Goal: Find specific page/section: Find specific page/section

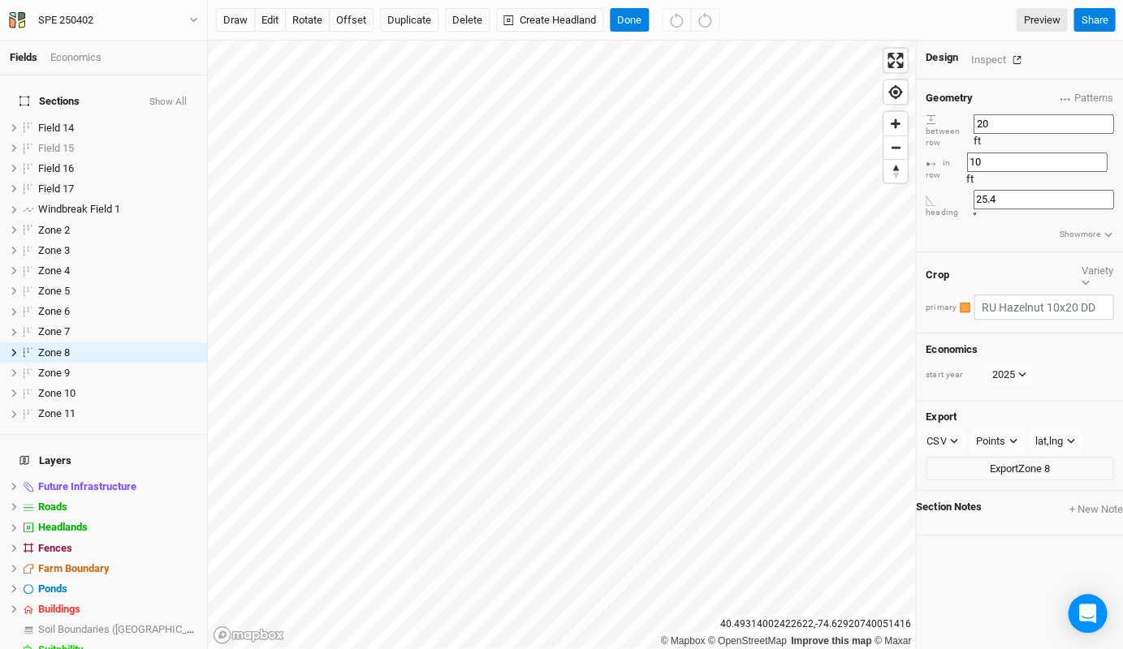
click at [1005, 59] on button "button" at bounding box center [1016, 59] width 23 height 19
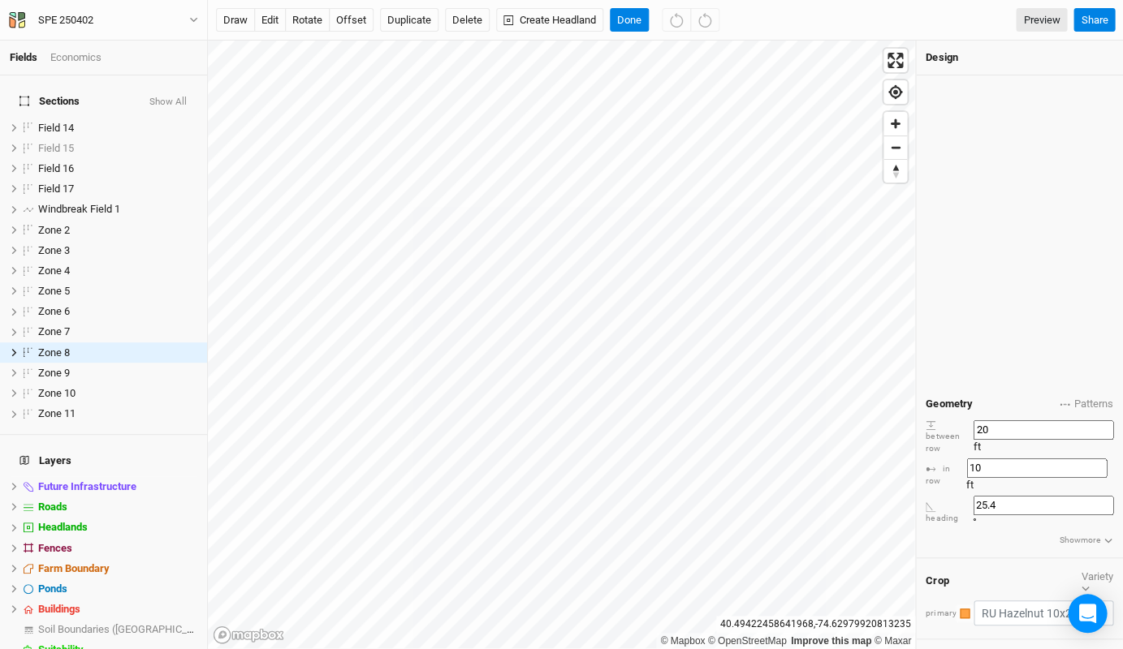
click at [857, 59] on icon "button" at bounding box center [860, 63] width 8 height 8
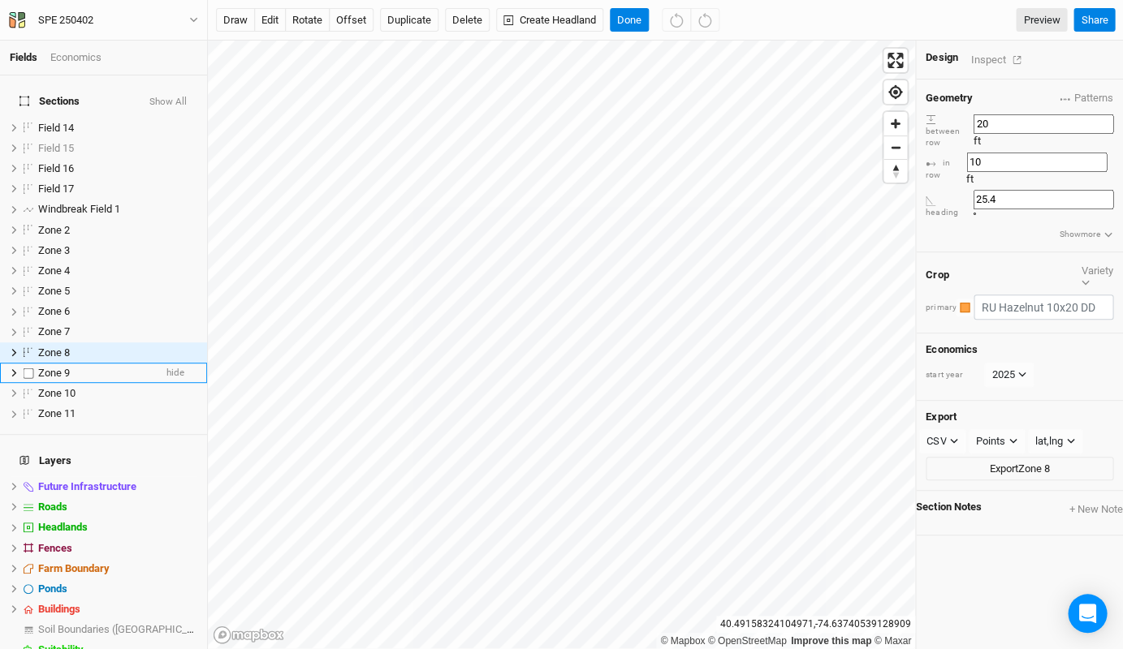
click at [26, 363] on label at bounding box center [29, 373] width 20 height 20
click at [26, 368] on input "checkbox" at bounding box center [29, 373] width 11 height 11
checkbox input "true"
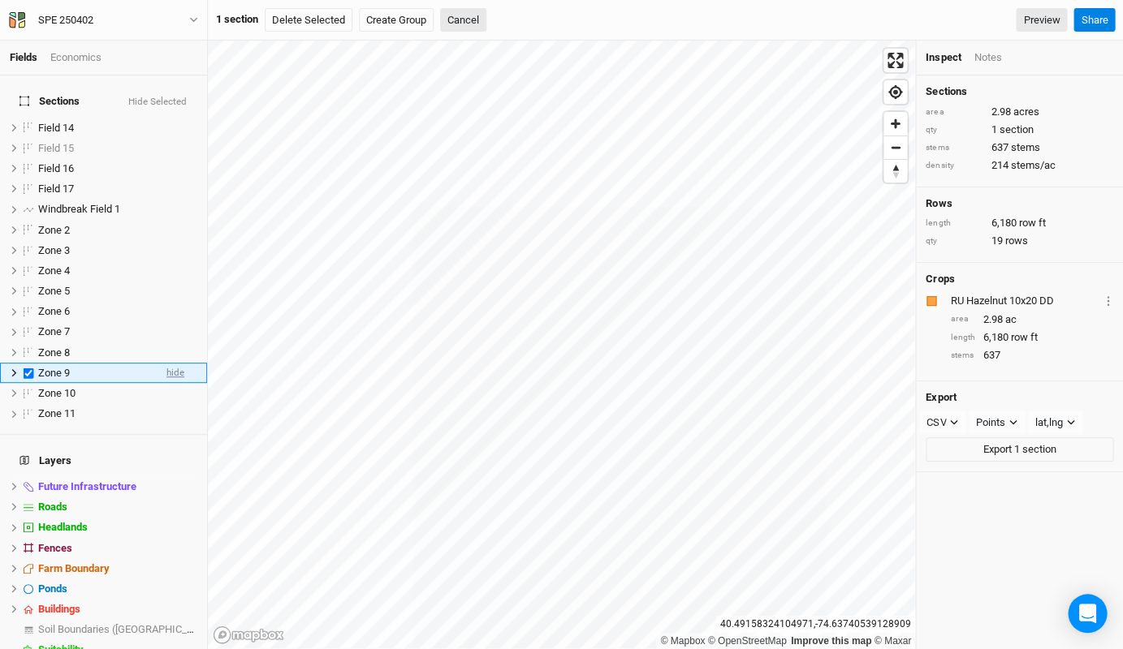
click at [170, 363] on span "hide" at bounding box center [175, 373] width 18 height 20
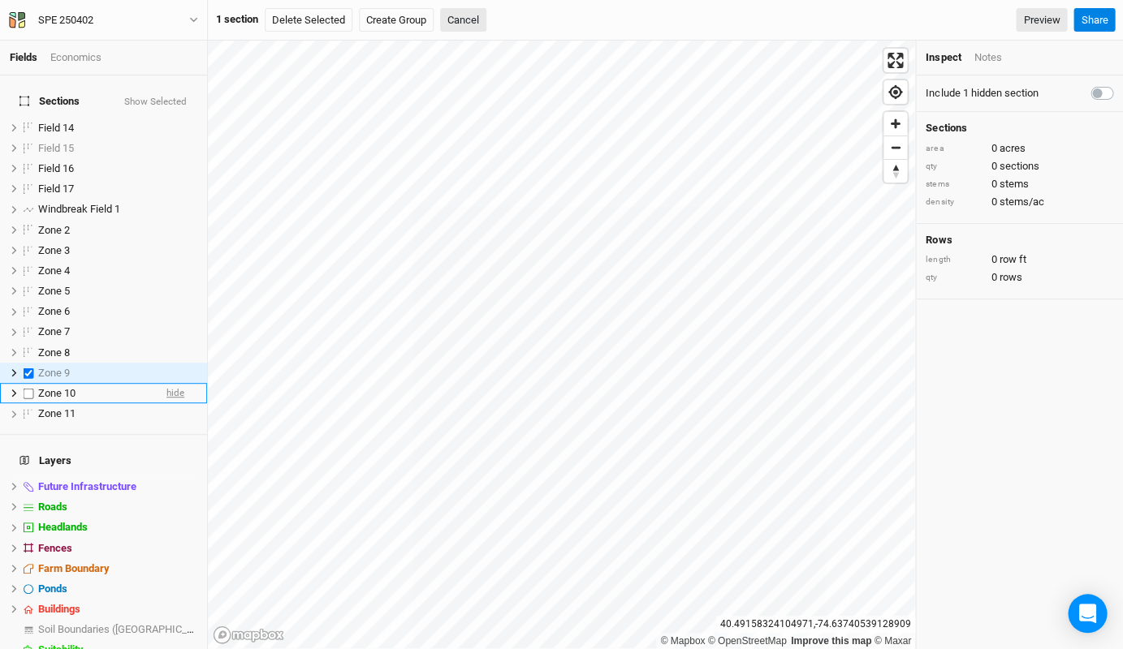
click at [171, 383] on span "hide" at bounding box center [175, 393] width 18 height 20
click at [171, 404] on span "hide" at bounding box center [175, 414] width 18 height 20
click at [175, 158] on span "hide" at bounding box center [175, 168] width 18 height 20
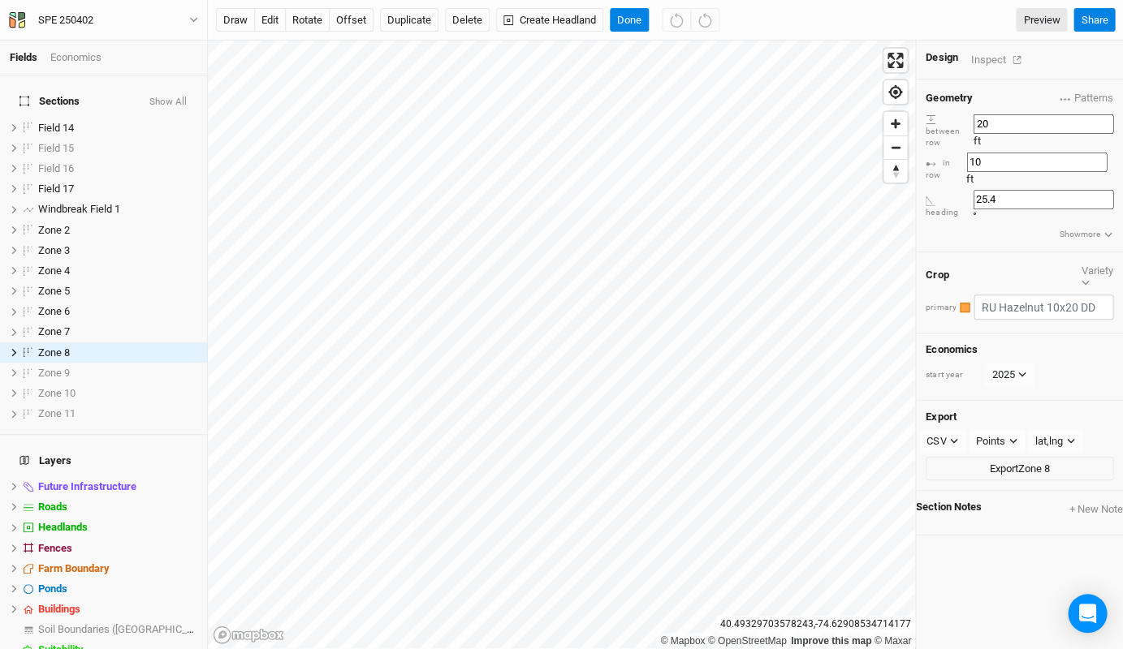
click at [978, 50] on div "Inspect" at bounding box center [999, 59] width 58 height 19
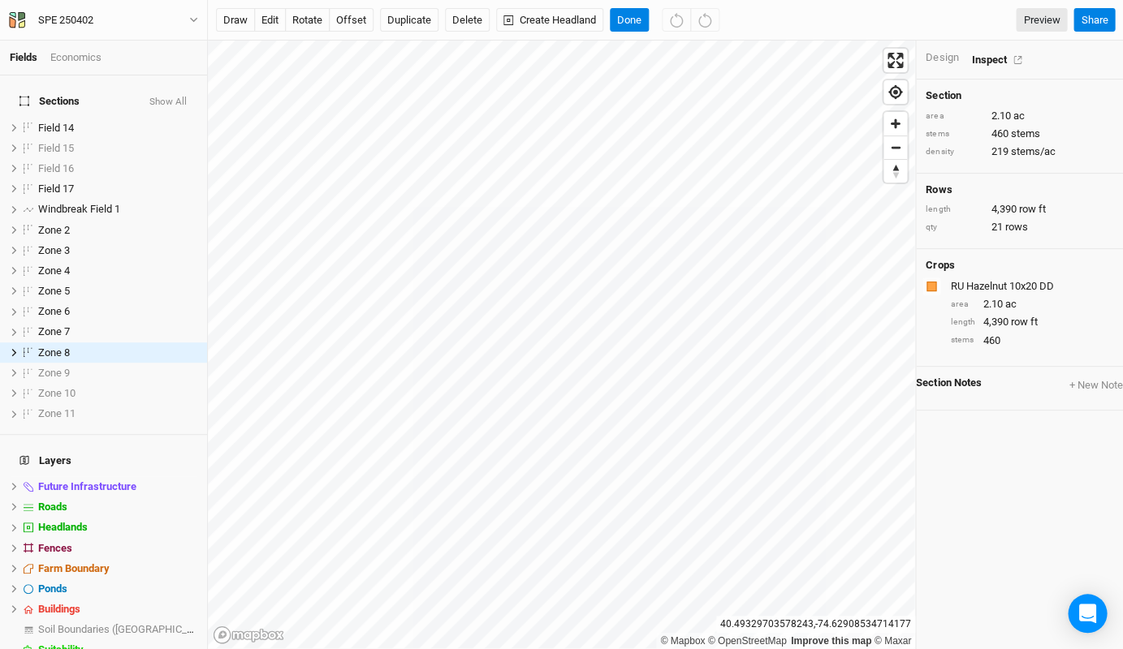
click at [948, 58] on div "Design" at bounding box center [941, 57] width 32 height 15
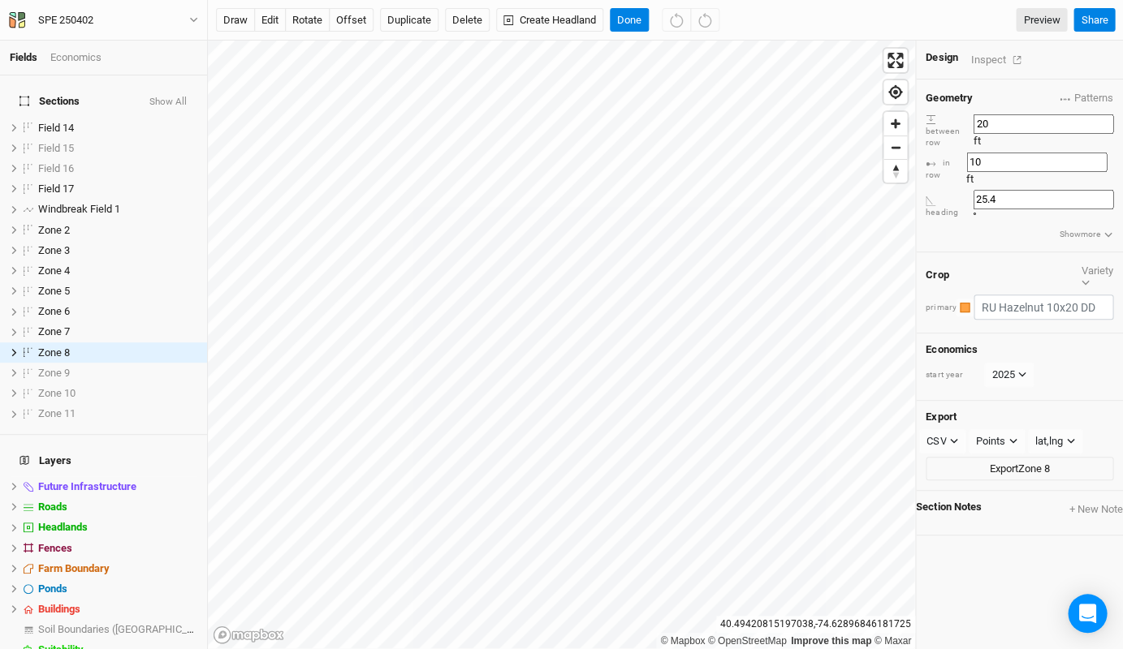
click at [980, 63] on div "Inspect" at bounding box center [999, 59] width 58 height 19
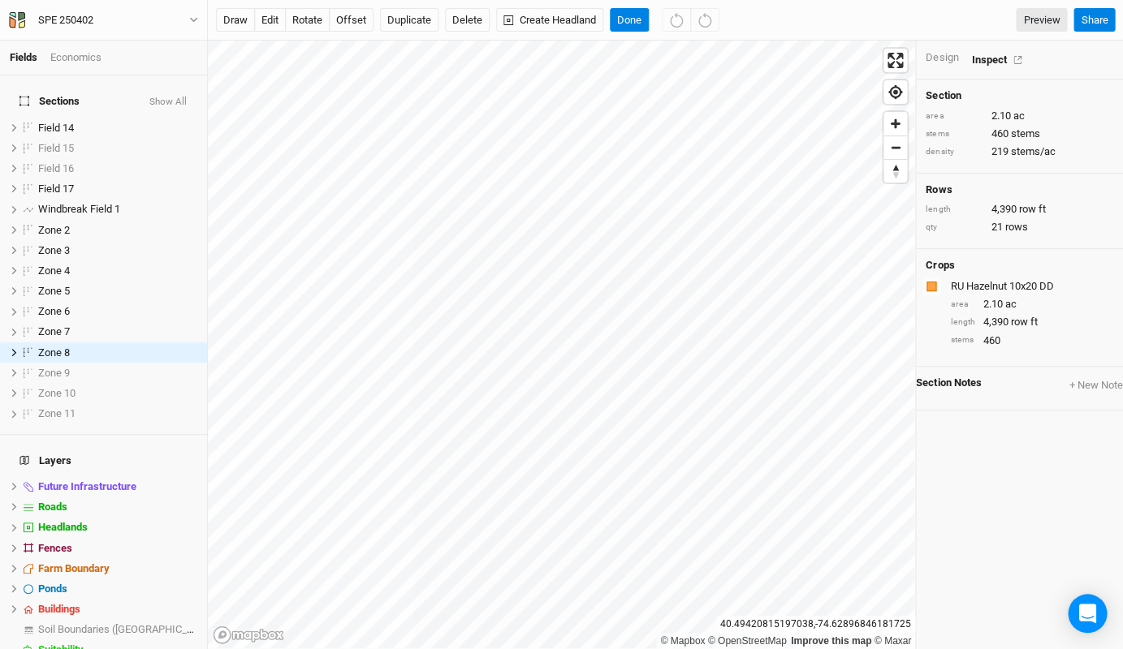
click at [943, 58] on div "Design" at bounding box center [941, 57] width 32 height 15
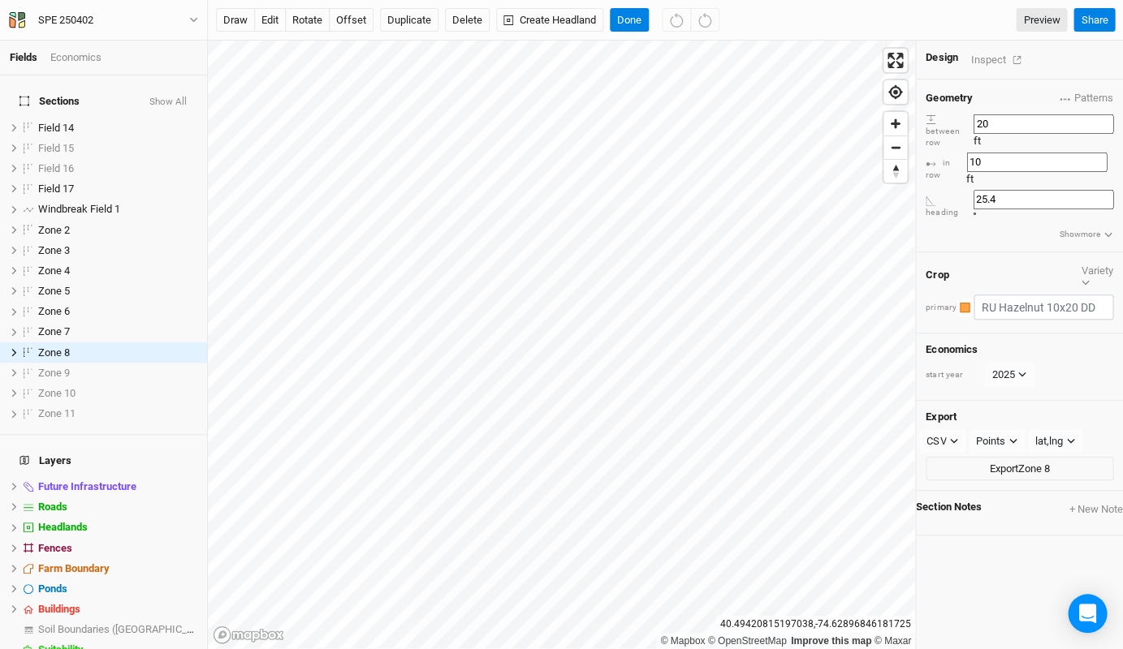
click at [990, 59] on div "Inspect" at bounding box center [999, 59] width 58 height 19
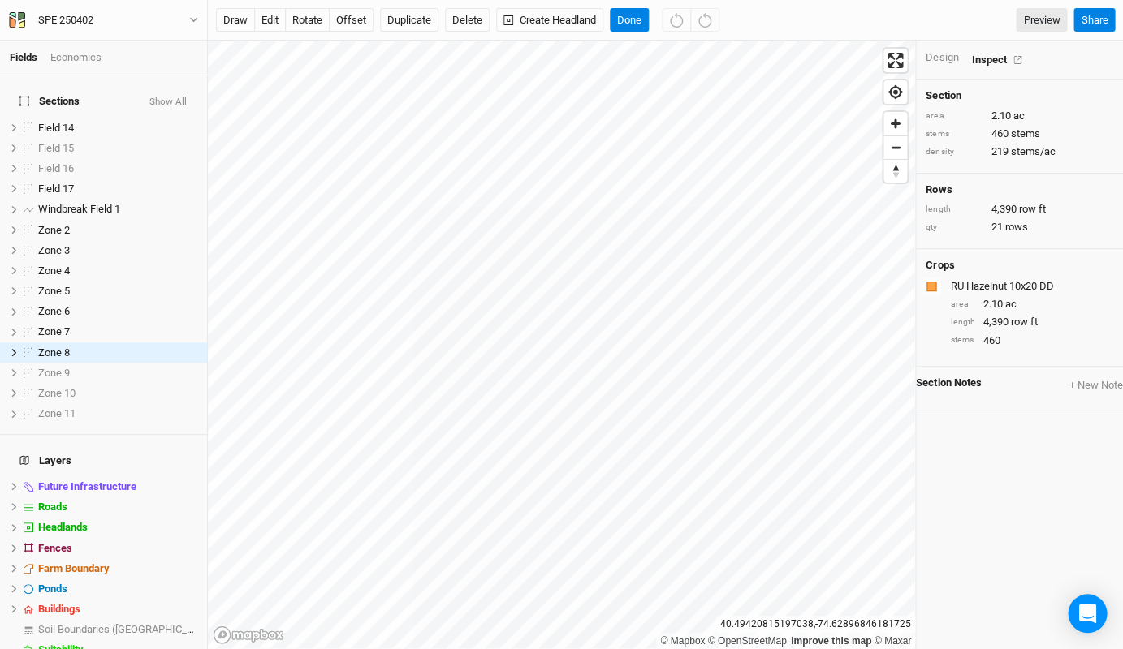
click at [947, 57] on div "Design" at bounding box center [941, 57] width 32 height 15
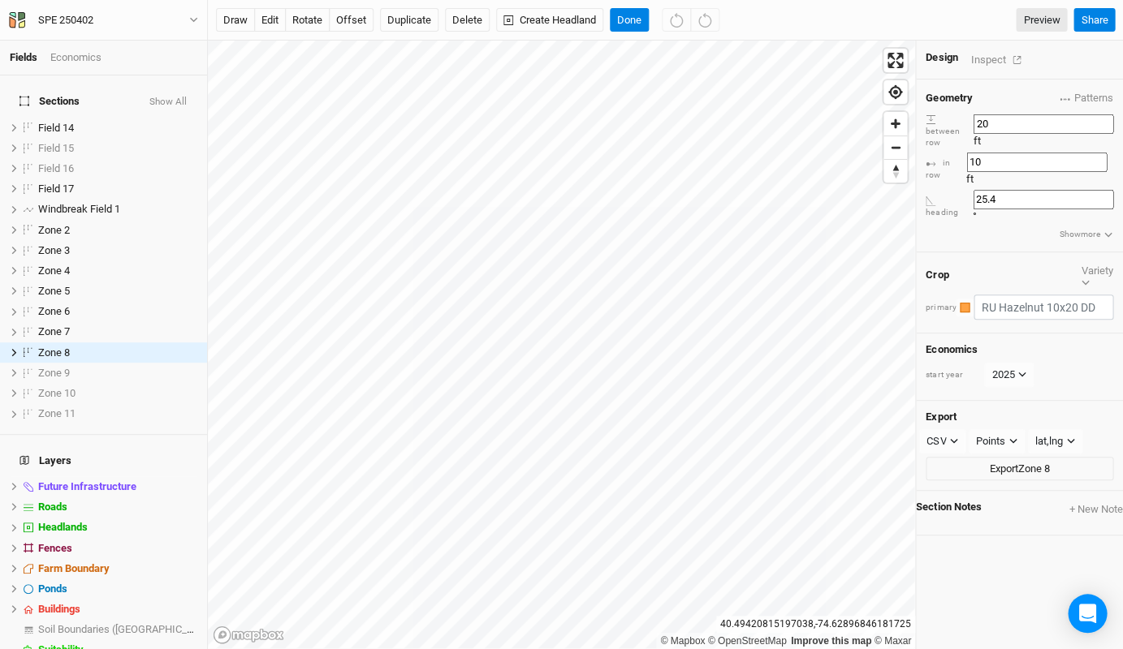
click at [1000, 61] on div "Inspect" at bounding box center [999, 59] width 58 height 19
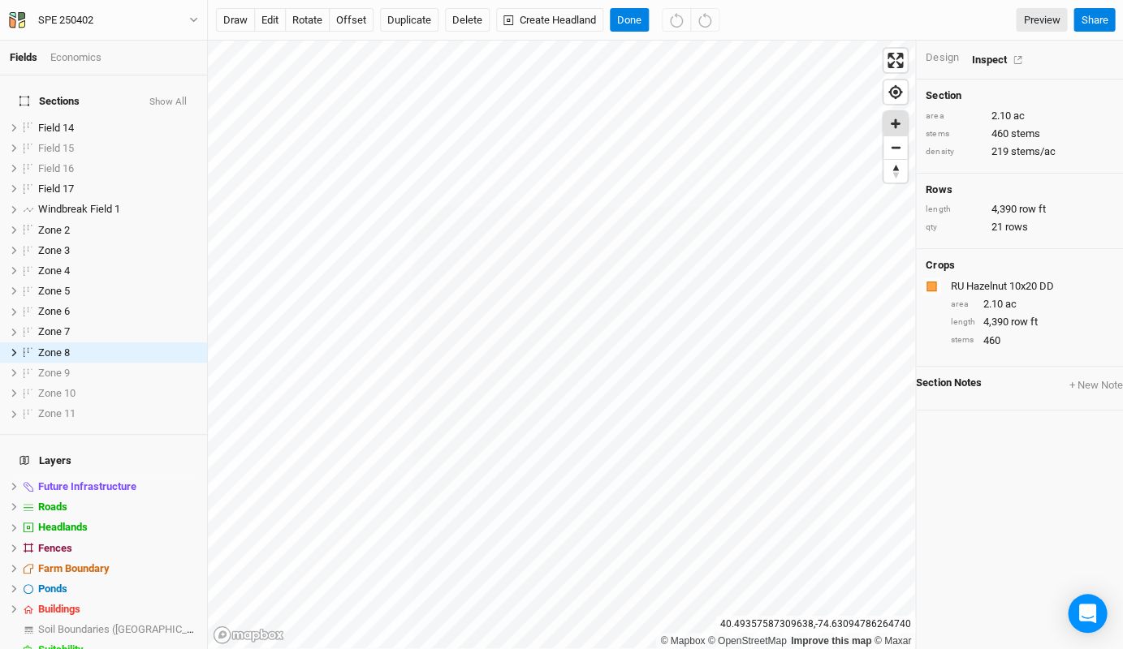
click at [896, 127] on span "Zoom in" at bounding box center [895, 124] width 24 height 24
click at [900, 147] on span "Zoom out" at bounding box center [895, 147] width 24 height 23
